Goal: Find specific page/section: Find specific page/section

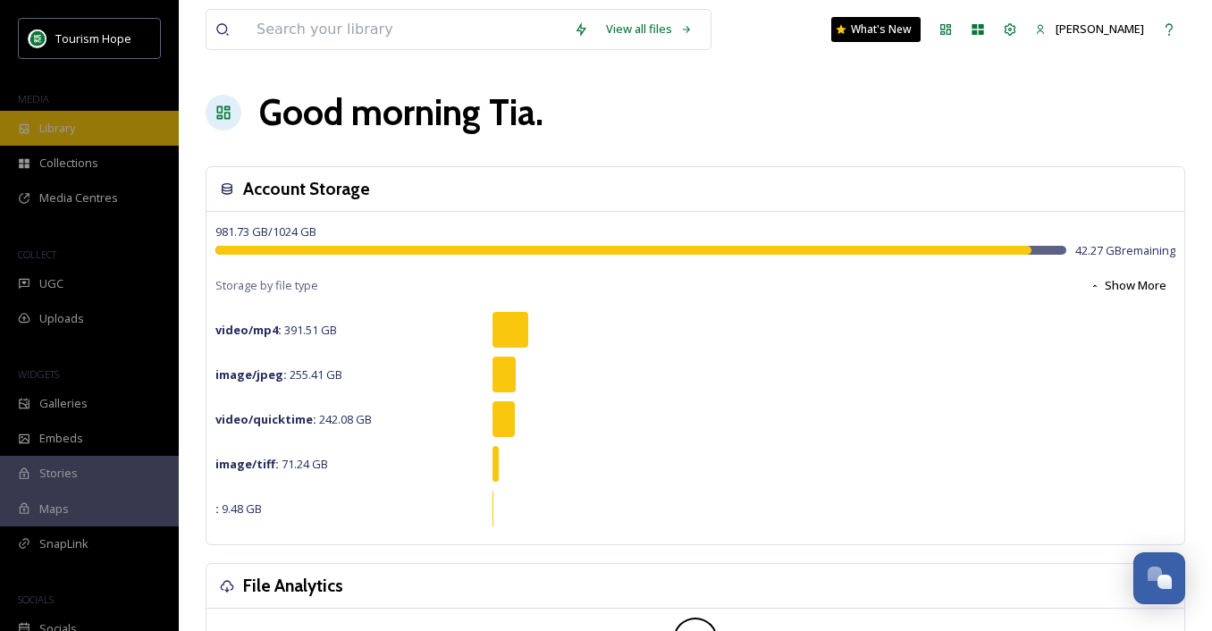
click at [125, 132] on div "Library" at bounding box center [89, 128] width 179 height 35
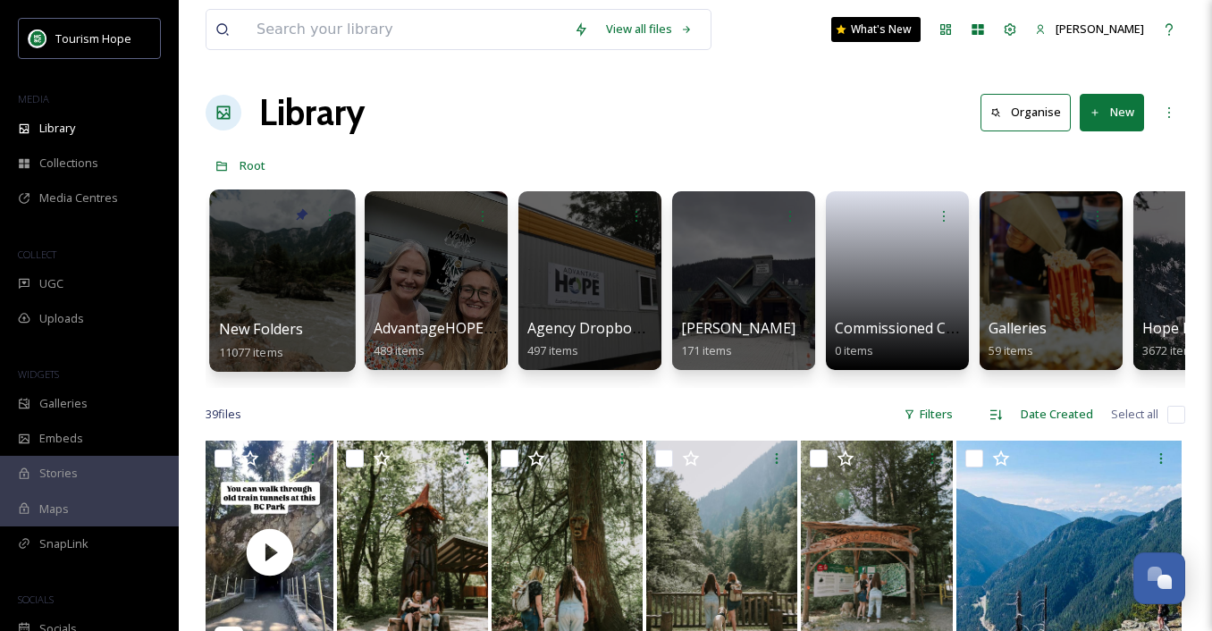
click at [306, 298] on div at bounding box center [282, 280] width 146 height 182
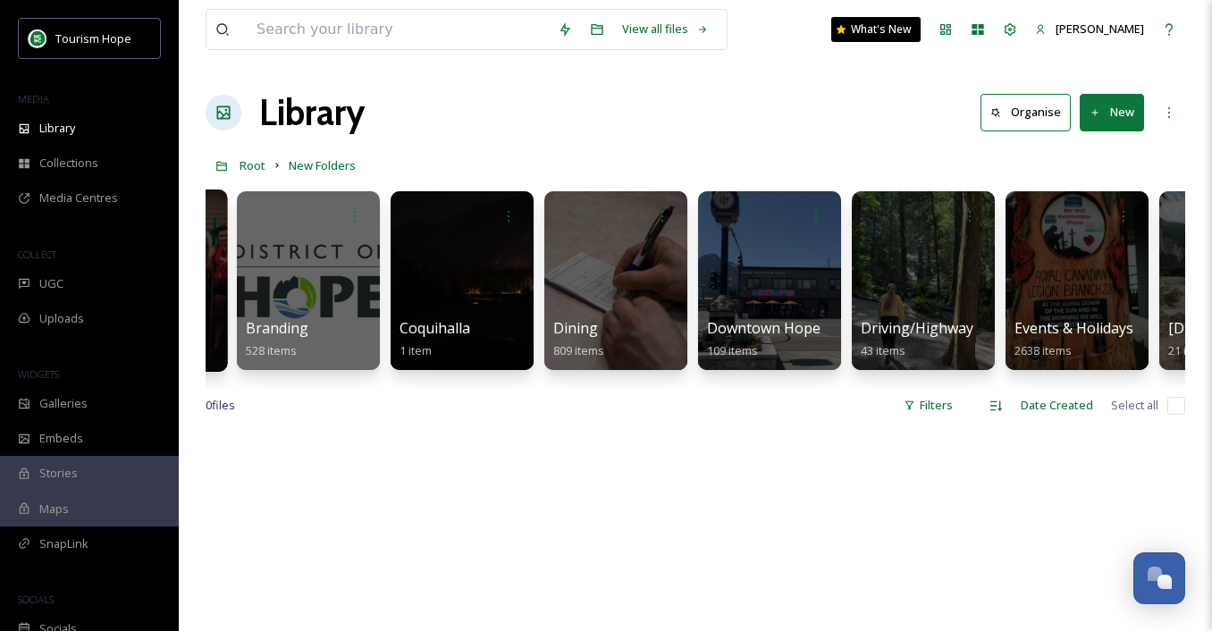
scroll to position [0, 879]
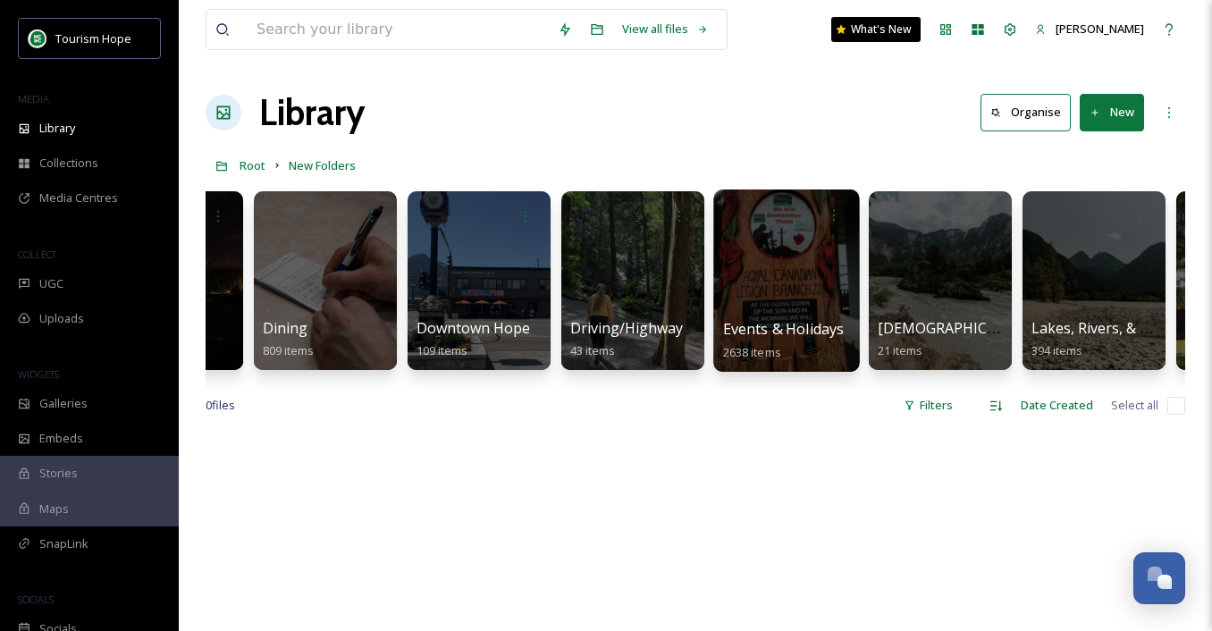
click at [788, 349] on div "Events & Holidays 2638 items" at bounding box center [787, 340] width 128 height 45
click at [787, 340] on div "Events & Holidays 2638 items" at bounding box center [787, 340] width 128 height 45
click at [773, 275] on div at bounding box center [786, 280] width 146 height 182
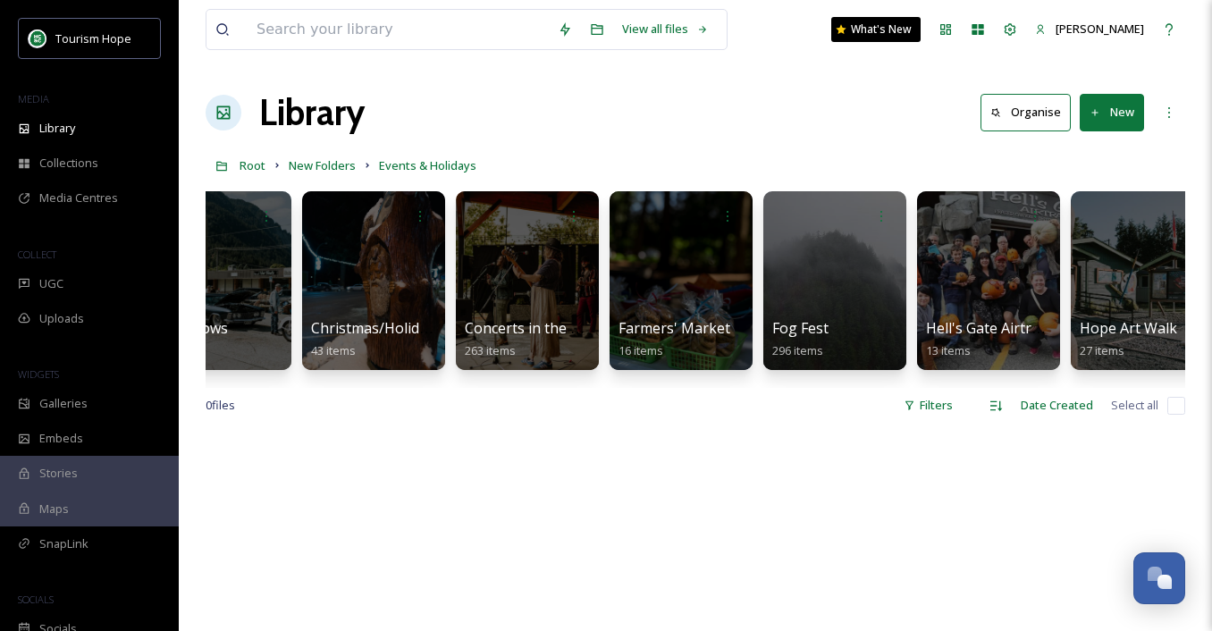
scroll to position [0, 536]
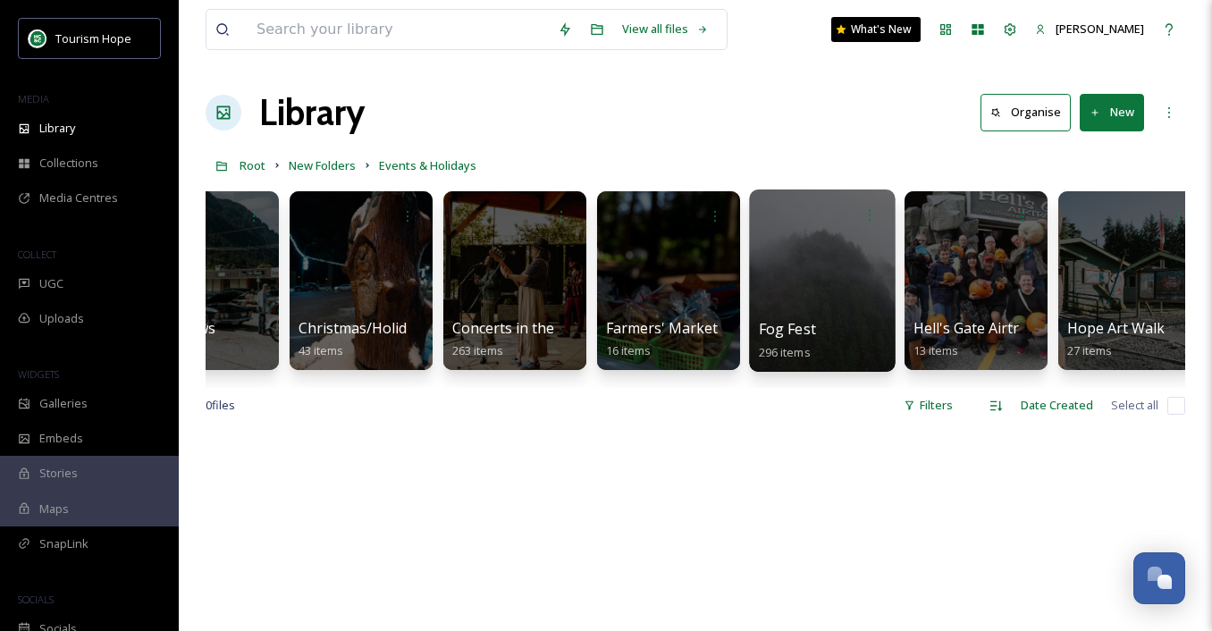
click at [776, 281] on div at bounding box center [822, 280] width 146 height 182
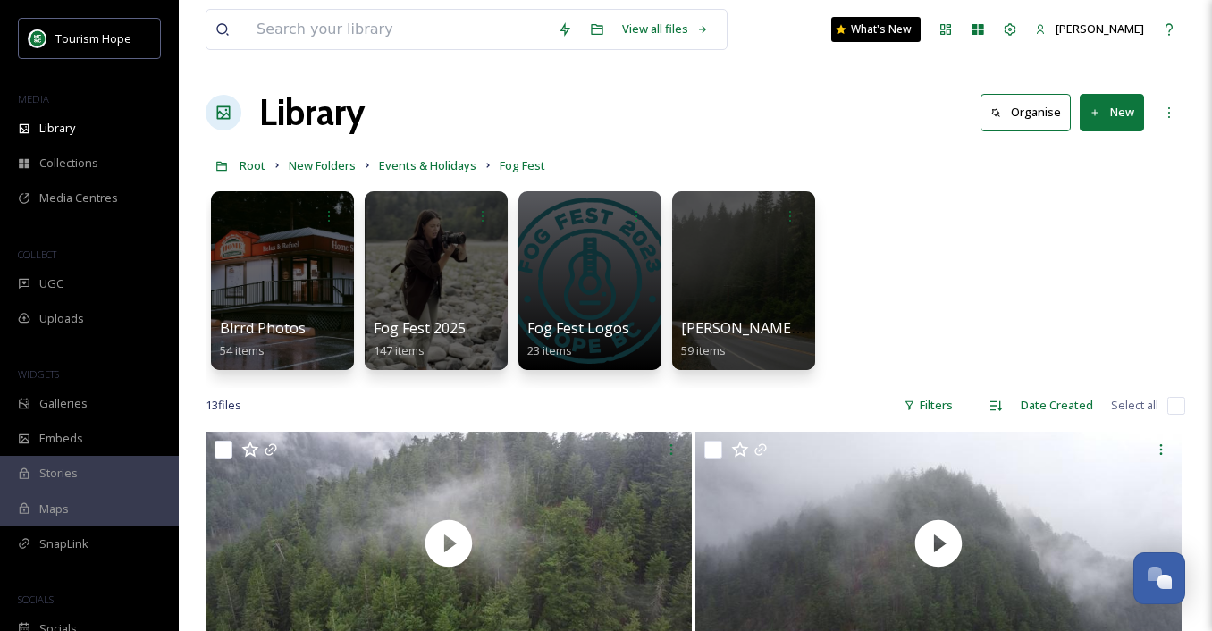
click at [908, 297] on div "Blrrd Photos 54 items Fog Fest 2025 147 items Fog Fest Logos 23 items [PERSON_N…" at bounding box center [695, 285] width 979 height 206
